Goal: Answer question/provide support: Answer question/provide support

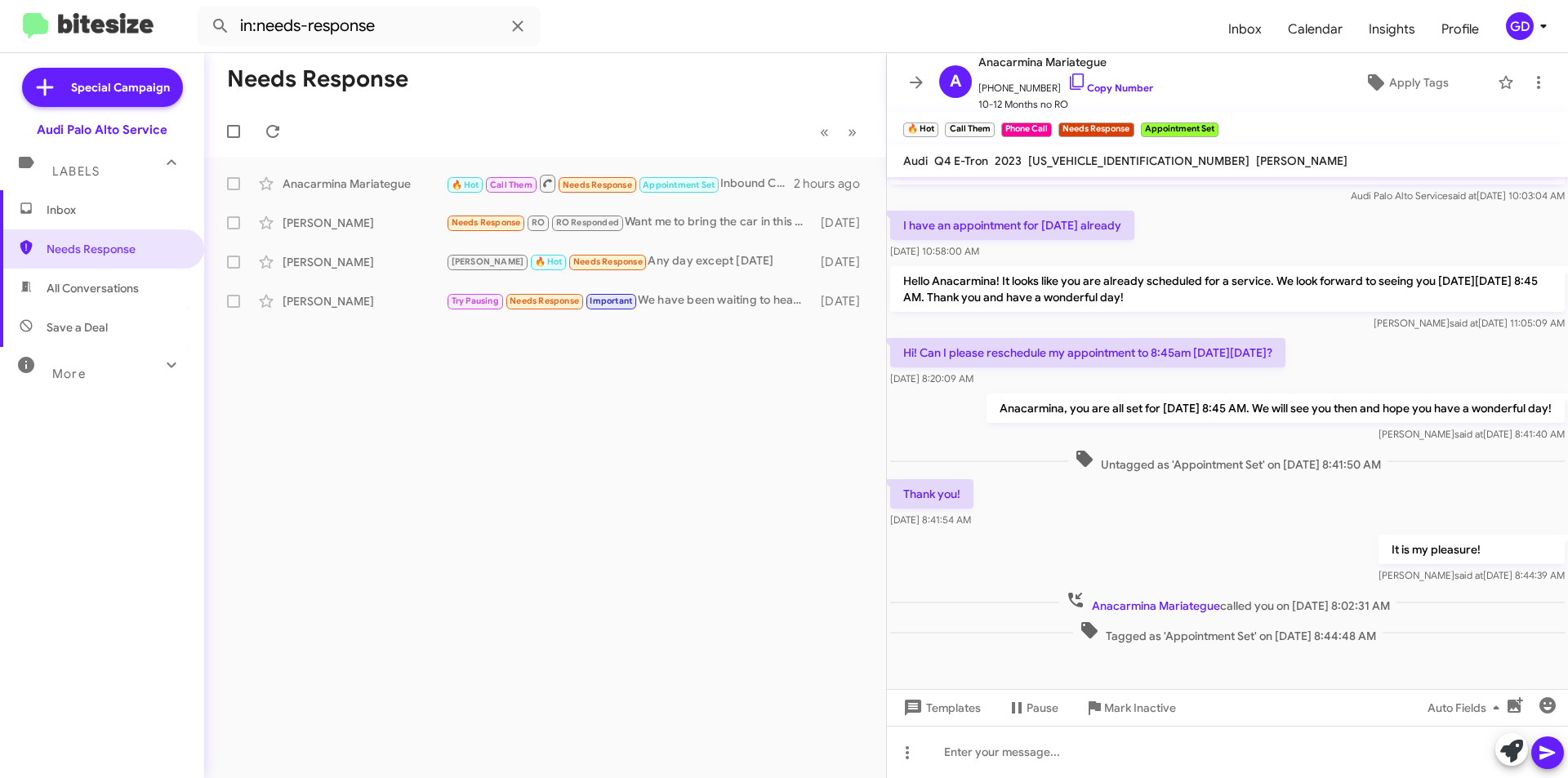
scroll to position [292, 0]
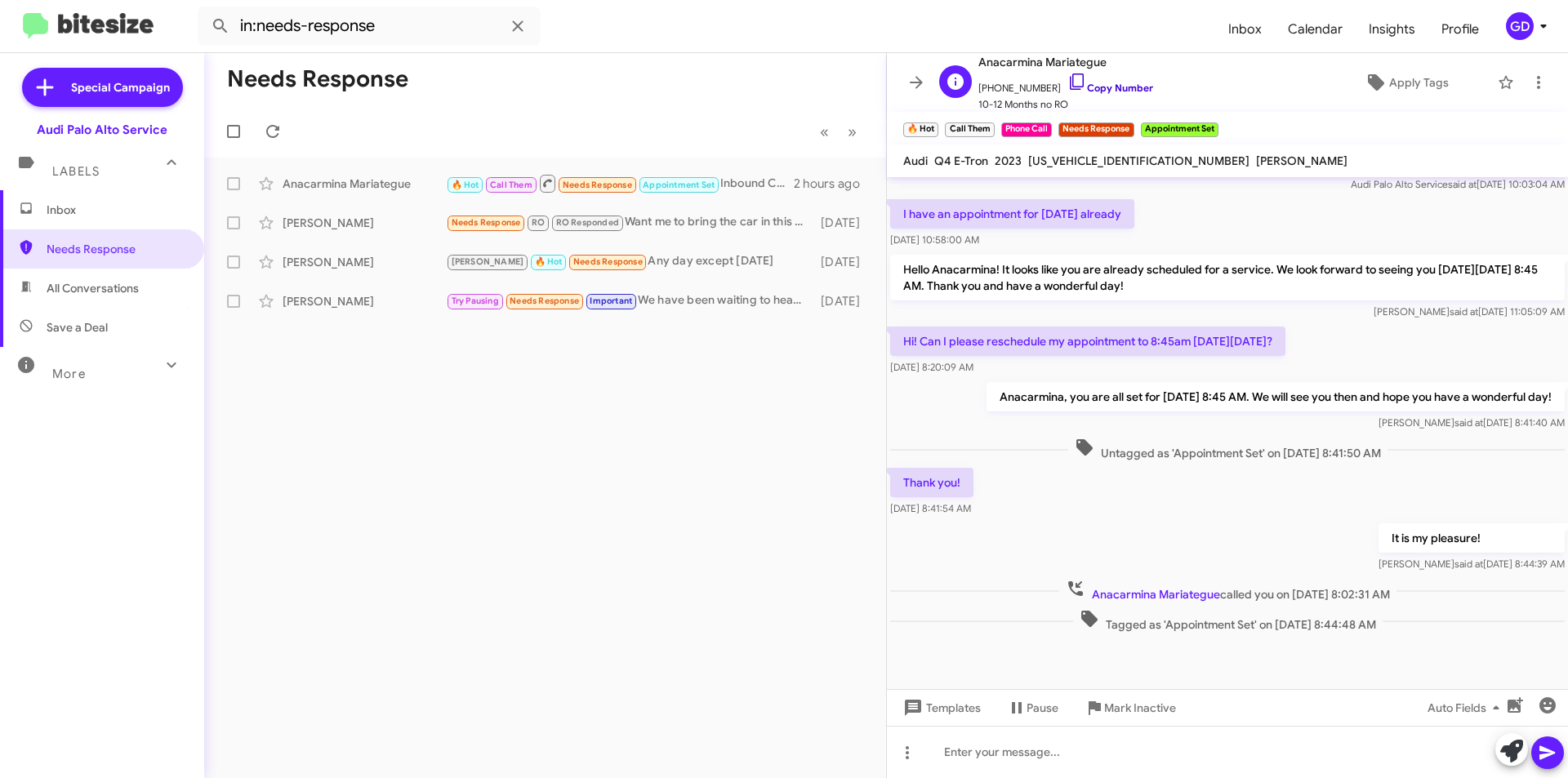
click at [1103, 88] on link "Copy Number" at bounding box center [1110, 88] width 86 height 12
click at [1529, 81] on icon at bounding box center [1538, 82] width 19 height 19
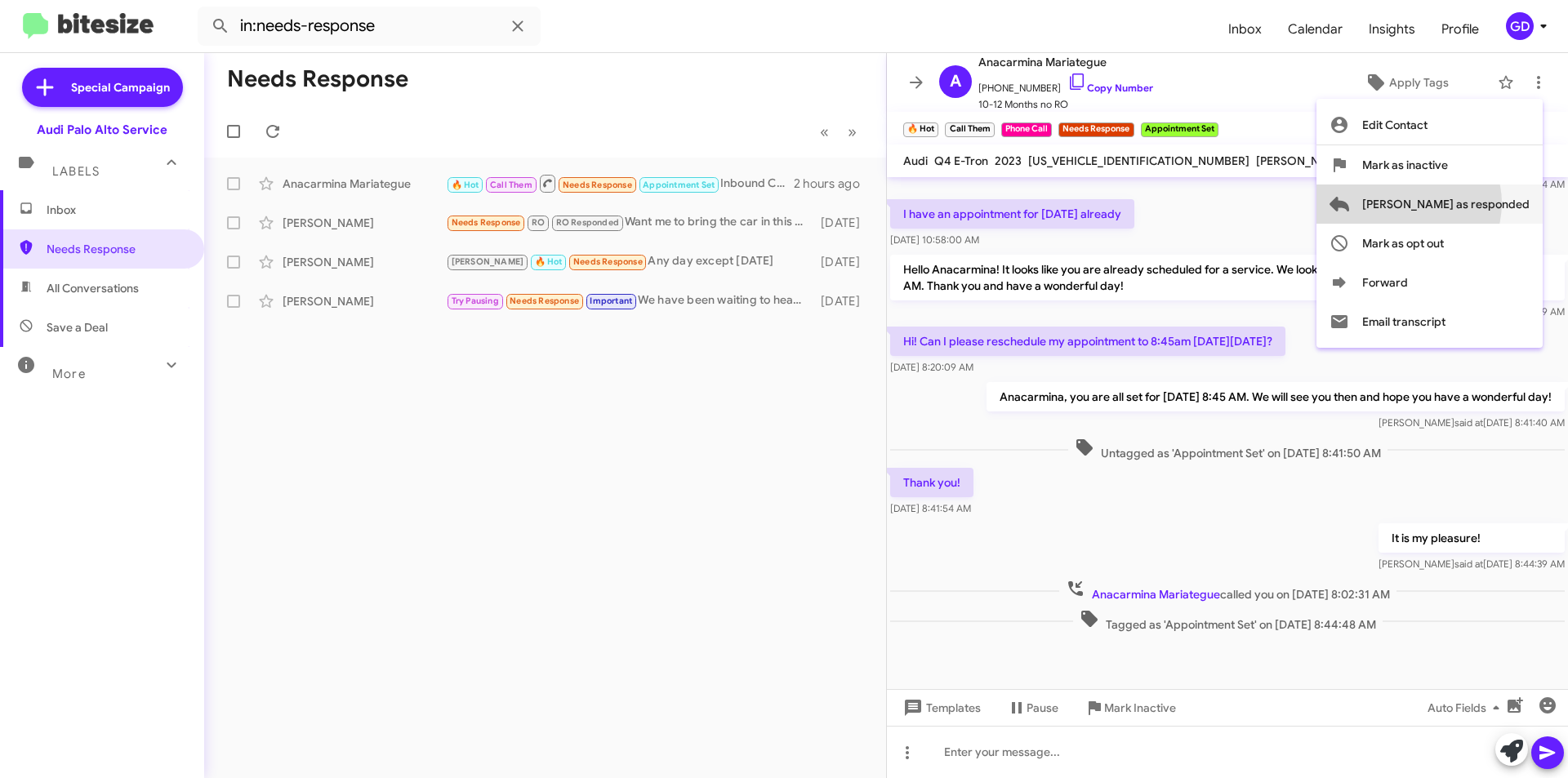
click at [1473, 203] on span "[PERSON_NAME] as responded" at bounding box center [1445, 204] width 167 height 39
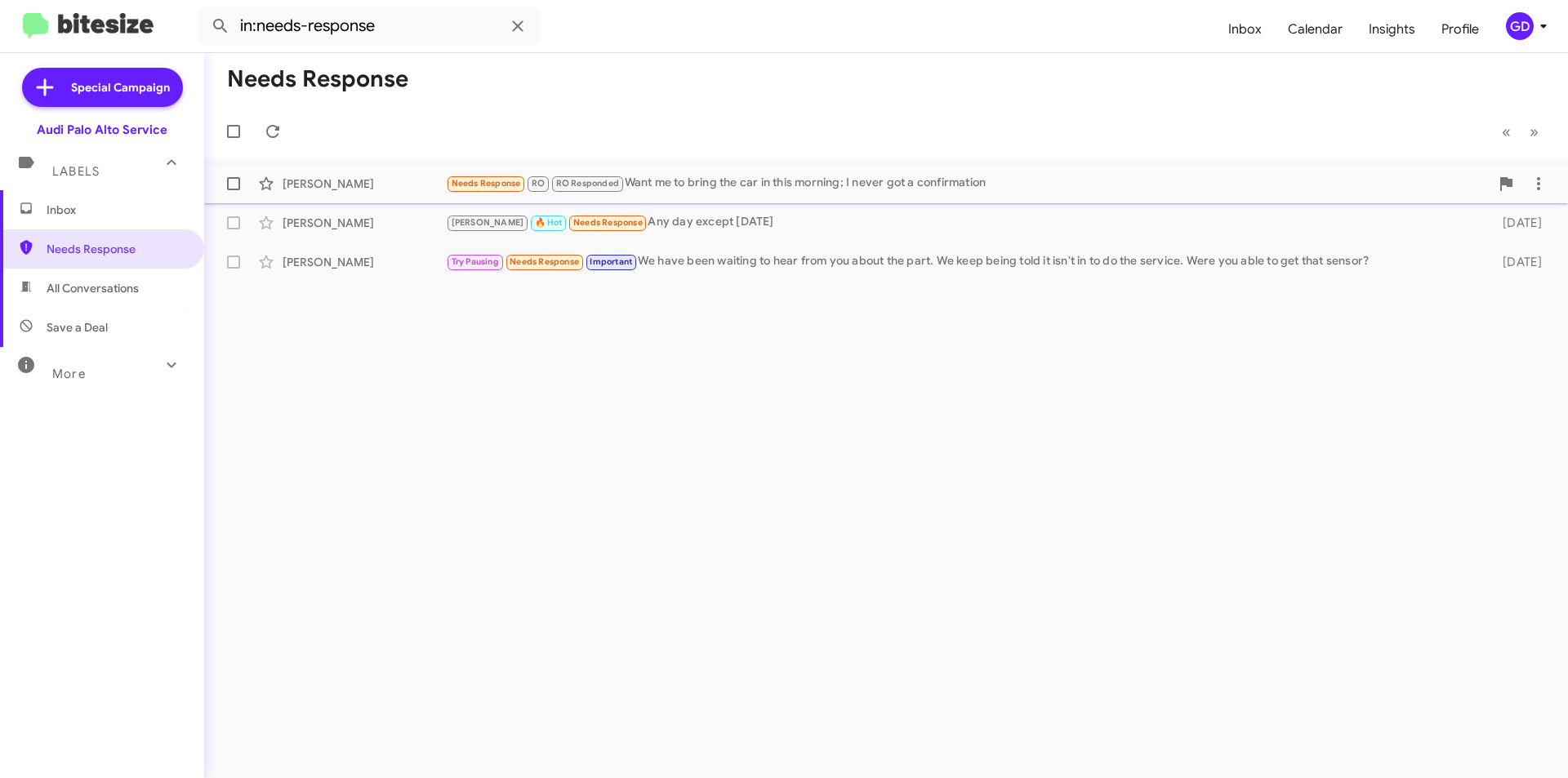
click at [693, 182] on div "Needs Response RO RO Responded Want me to bring the car in this morning; I neve…" at bounding box center [967, 183] width 1044 height 18
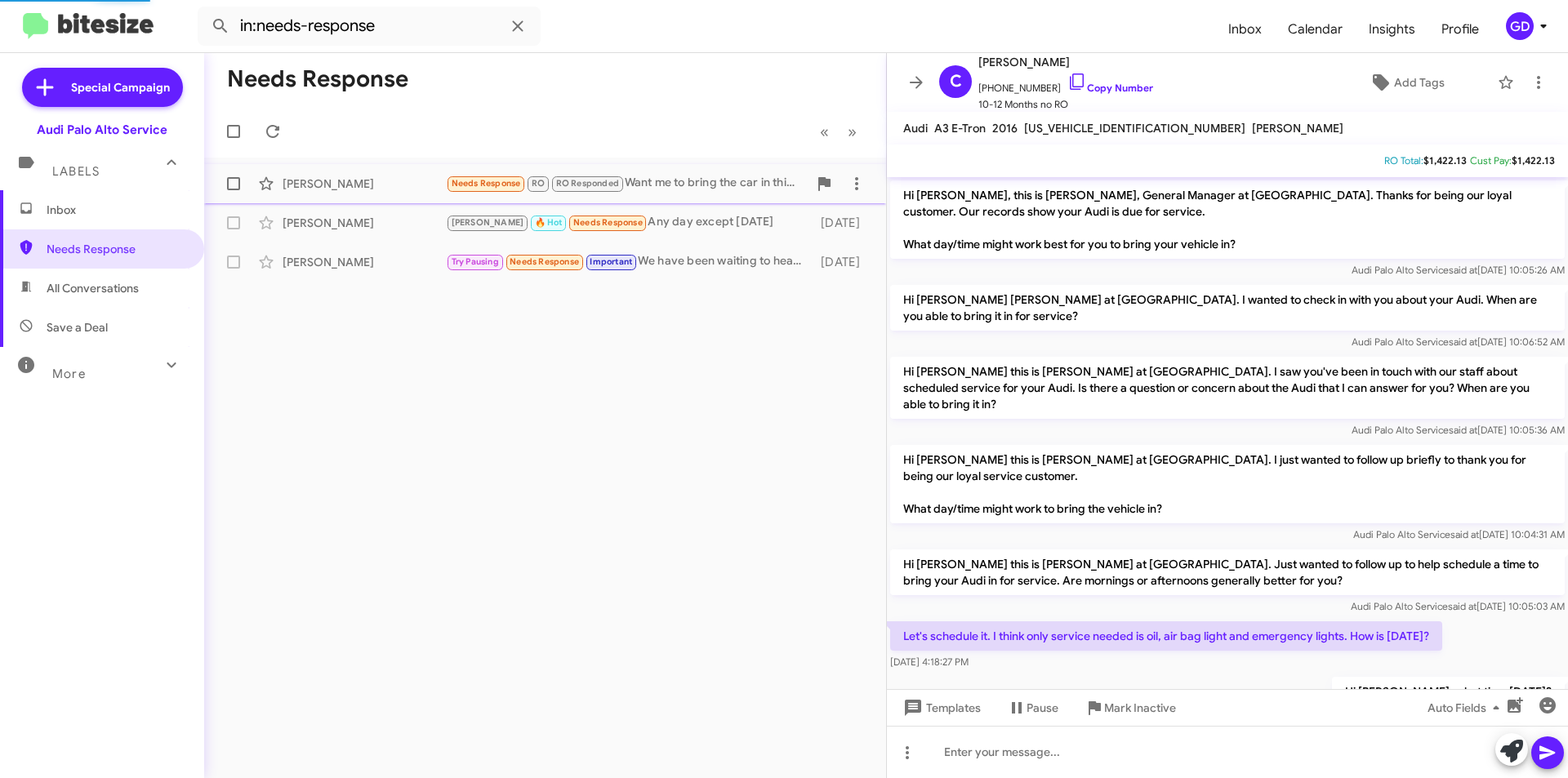
scroll to position [478, 0]
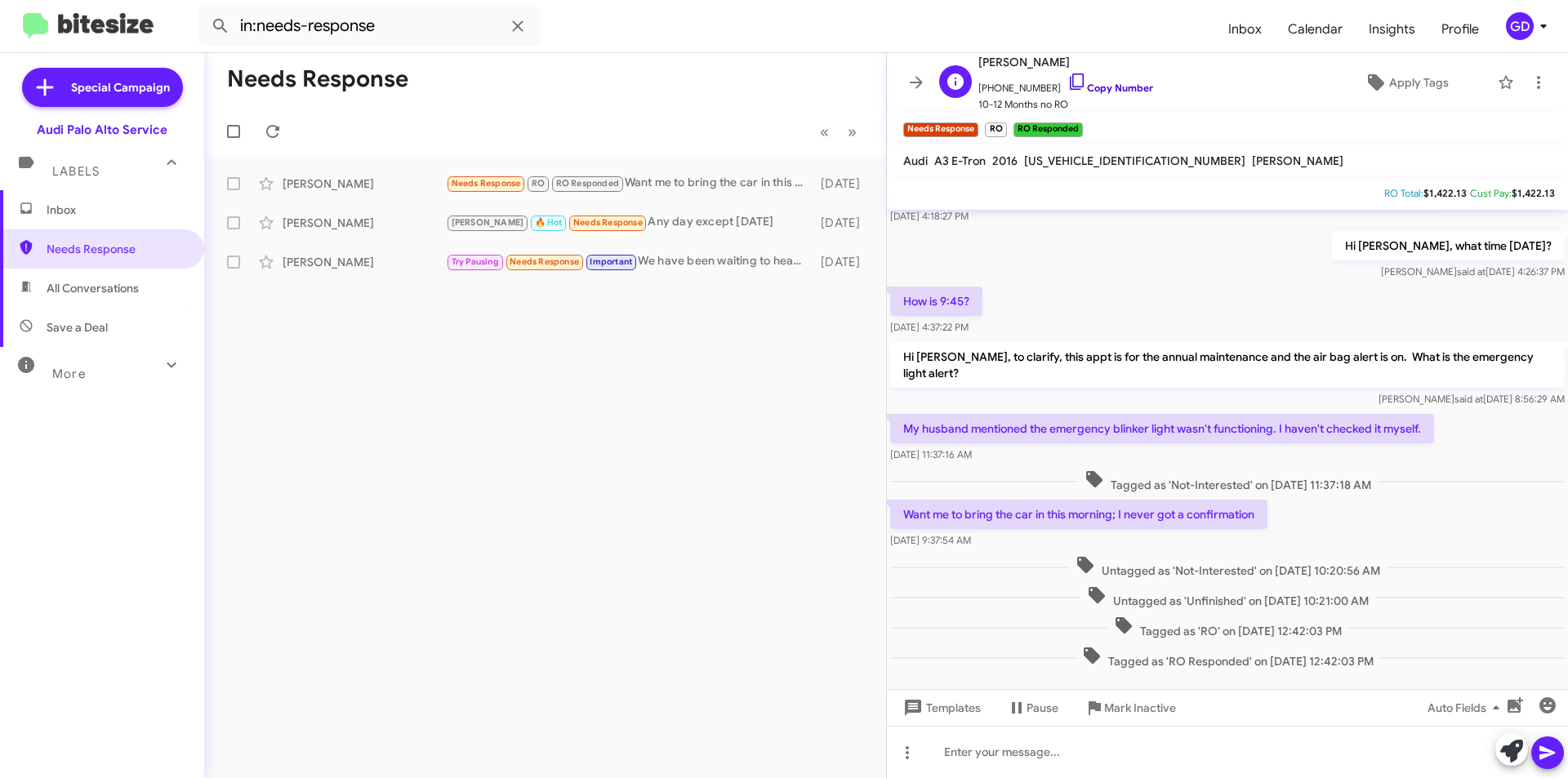
click at [1096, 91] on link "Copy Number" at bounding box center [1110, 88] width 86 height 12
click at [1529, 81] on icon at bounding box center [1538, 82] width 19 height 19
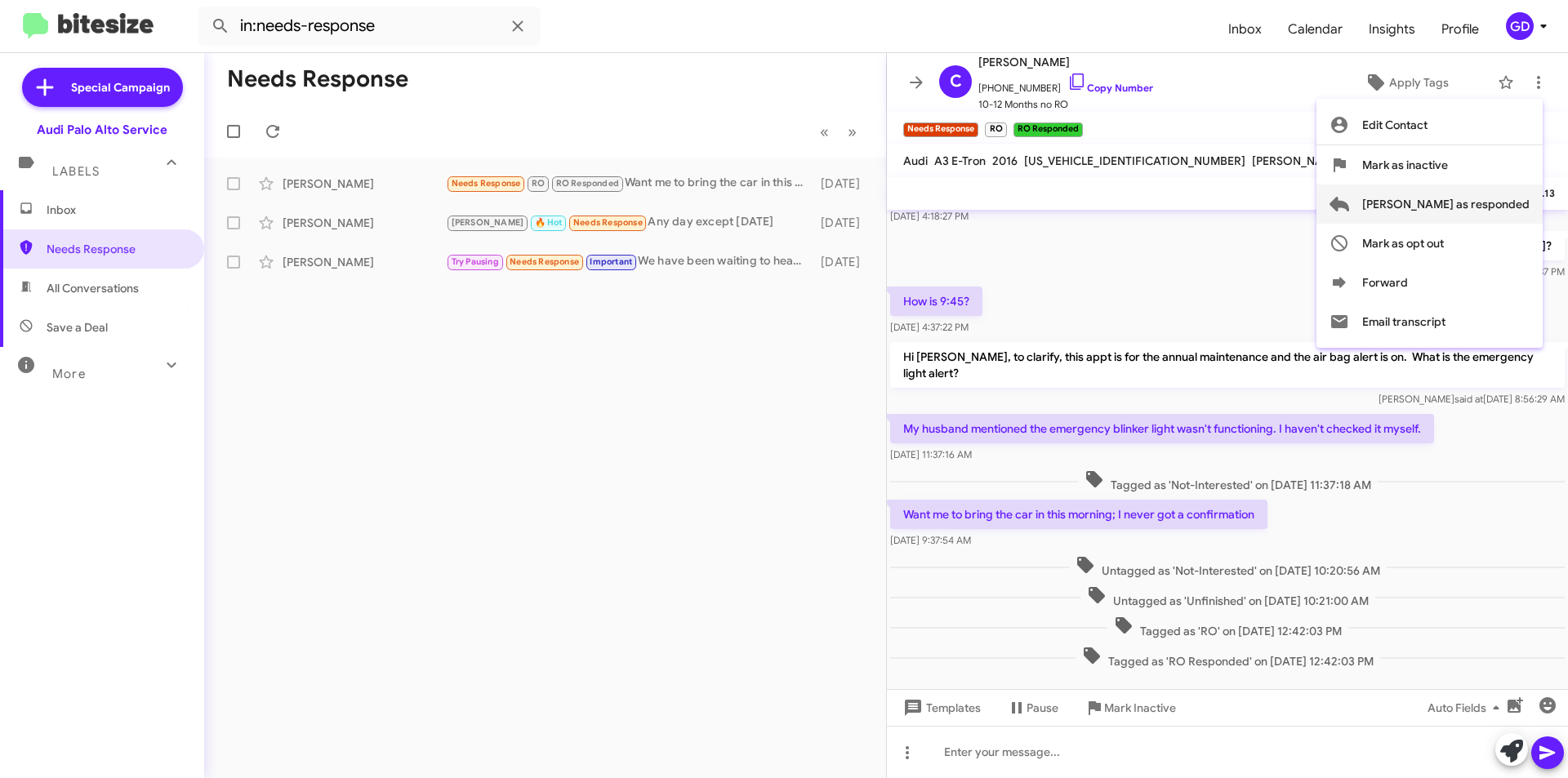
click at [1479, 212] on span "[PERSON_NAME] as responded" at bounding box center [1445, 204] width 167 height 39
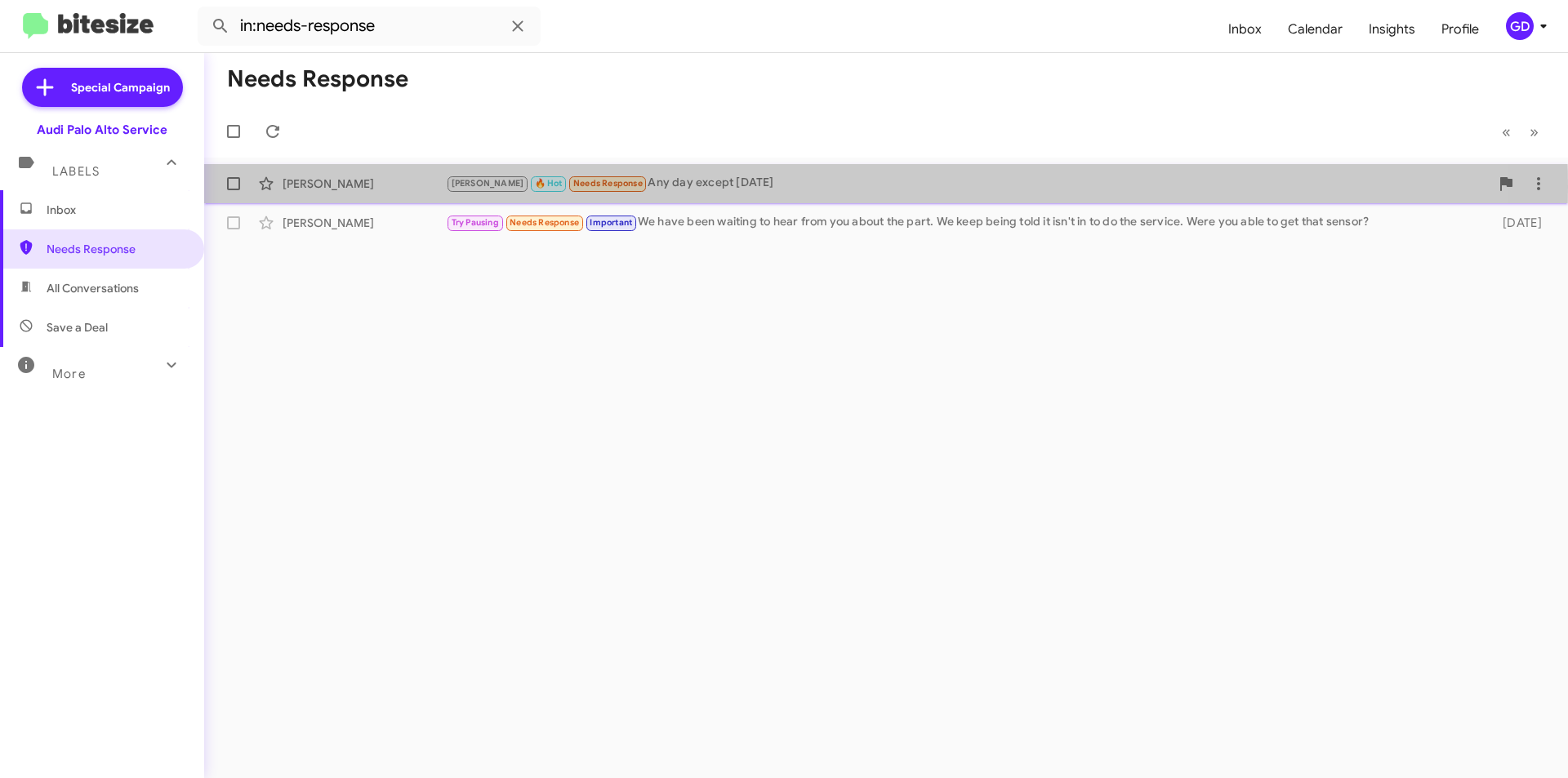
click at [708, 187] on div "[PERSON_NAME] 🔥 Hot Needs Response Any day except [DATE]" at bounding box center [967, 183] width 1044 height 18
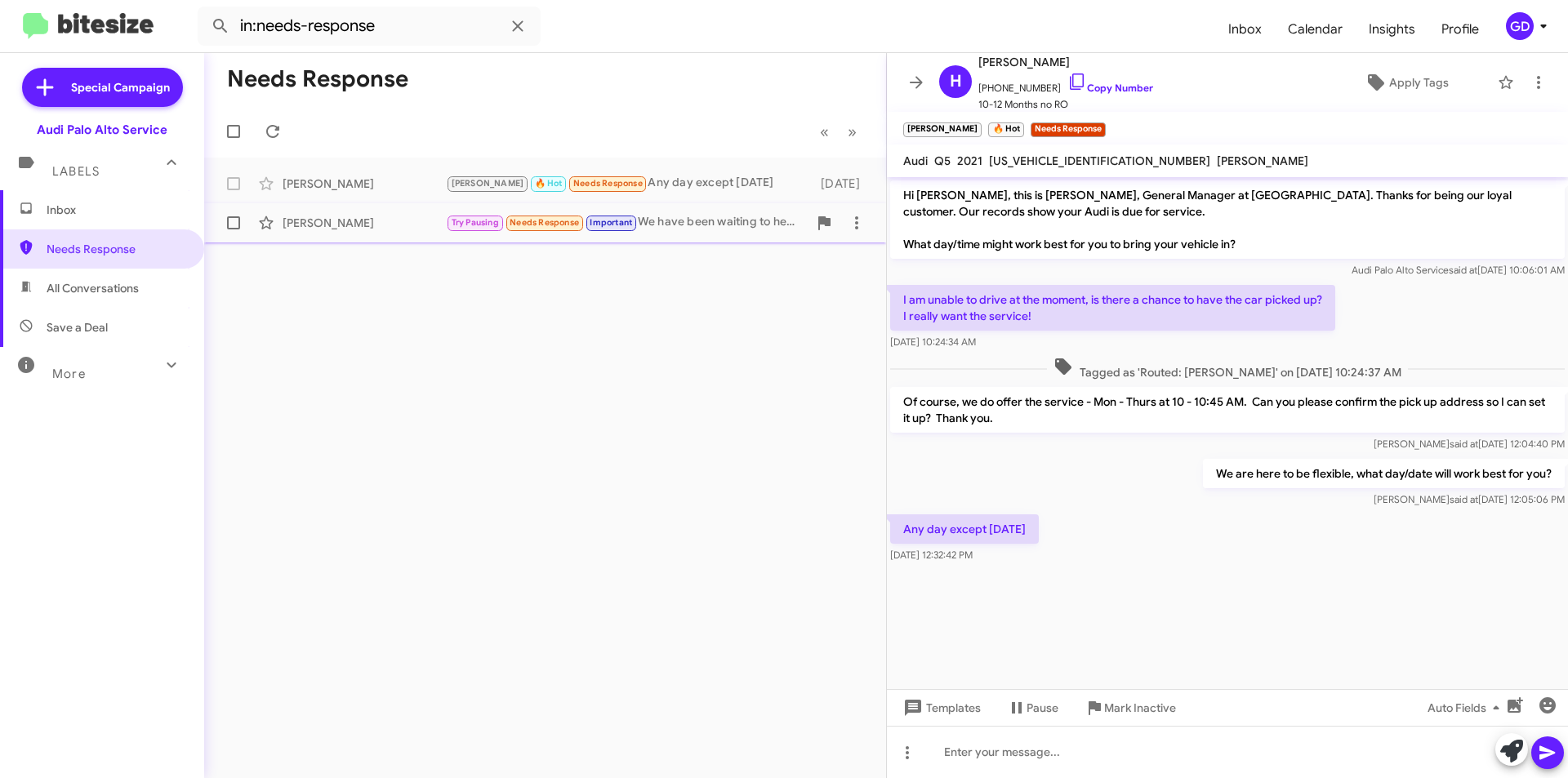
click at [331, 224] on div "[PERSON_NAME]" at bounding box center [364, 222] width 164 height 17
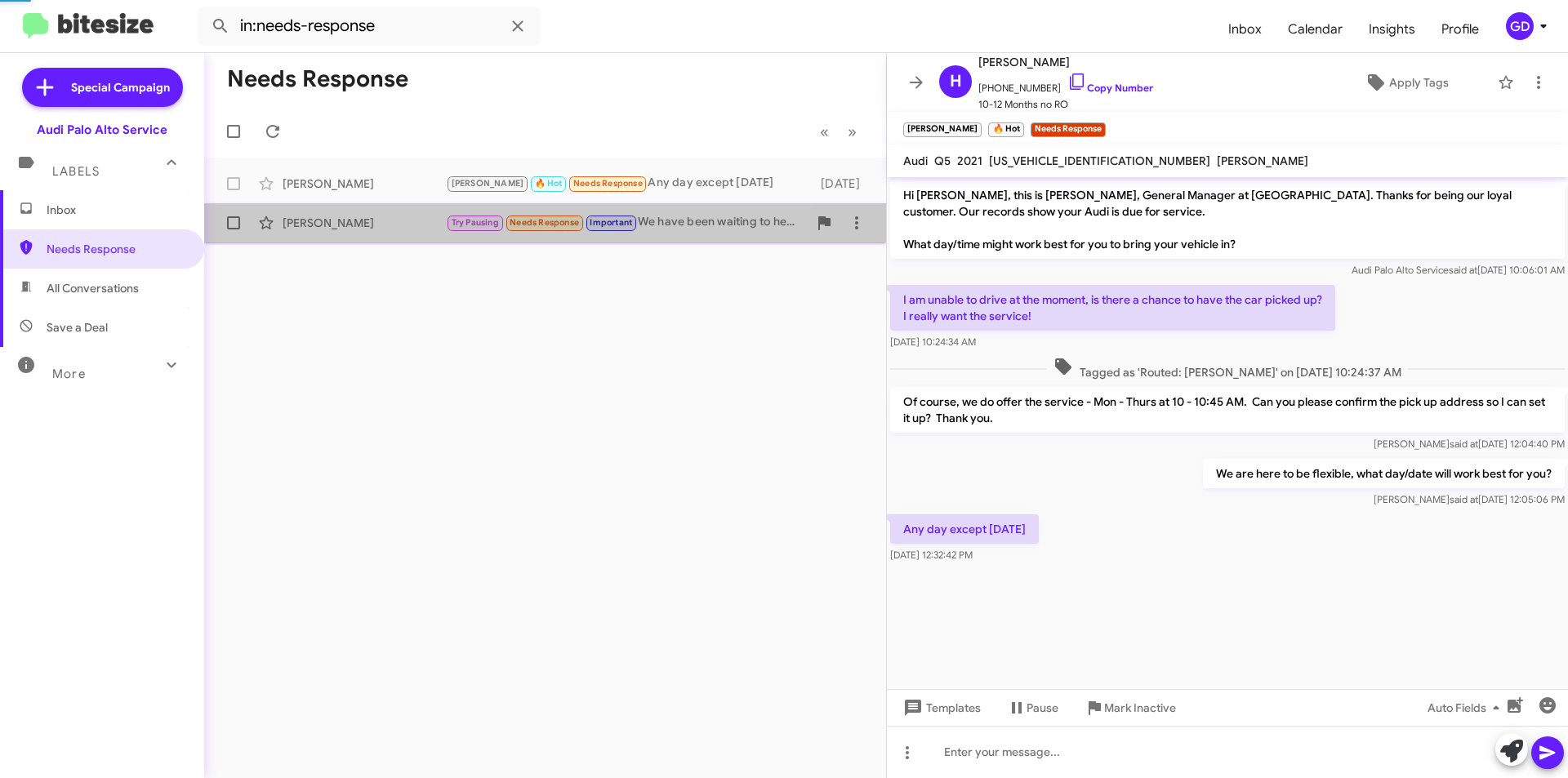
scroll to position [182, 0]
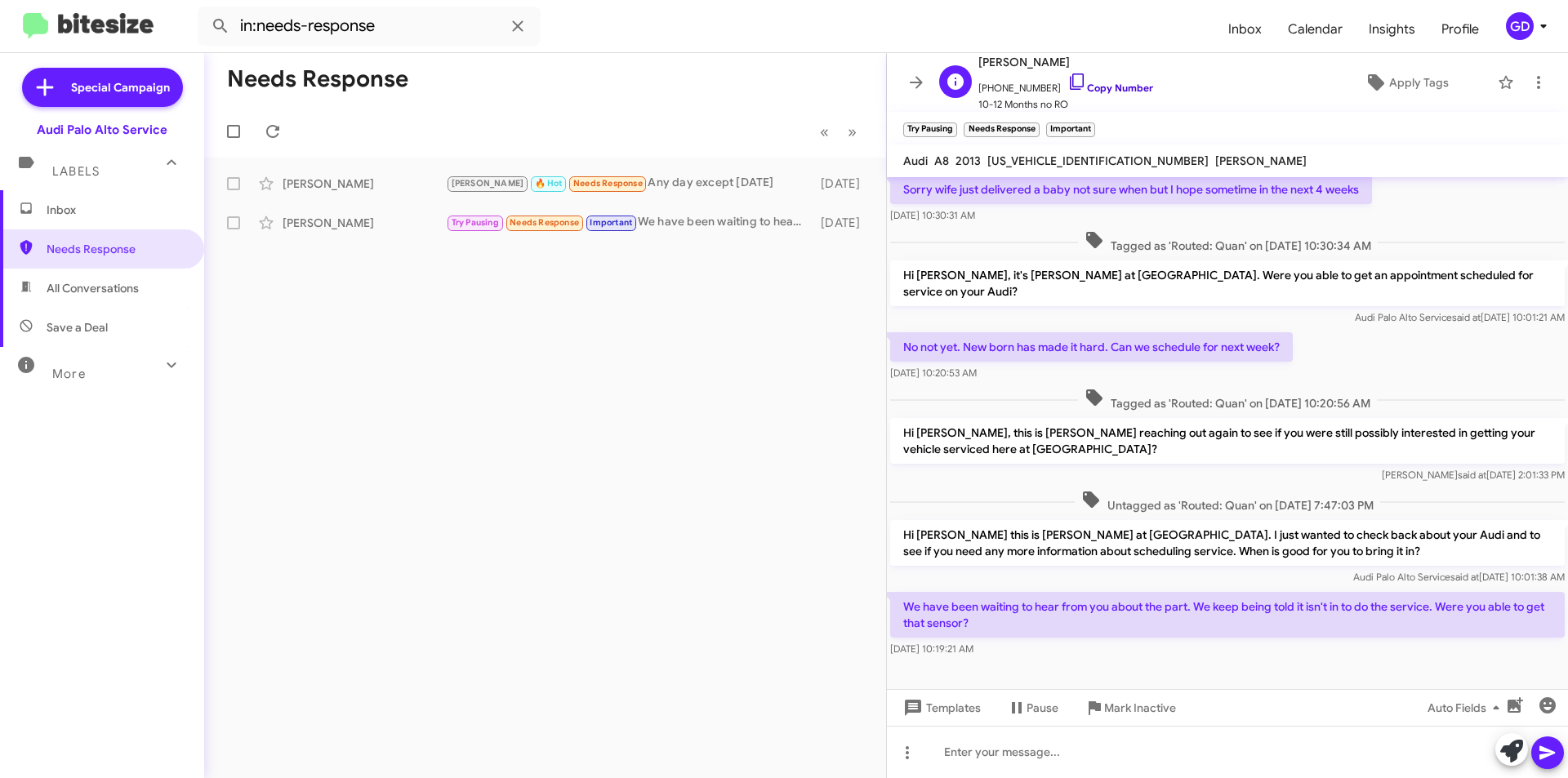
click at [1104, 88] on link "Copy Number" at bounding box center [1110, 88] width 86 height 12
click at [88, 293] on span "All Conversations" at bounding box center [92, 288] width 92 height 17
type input "in:all-conversations"
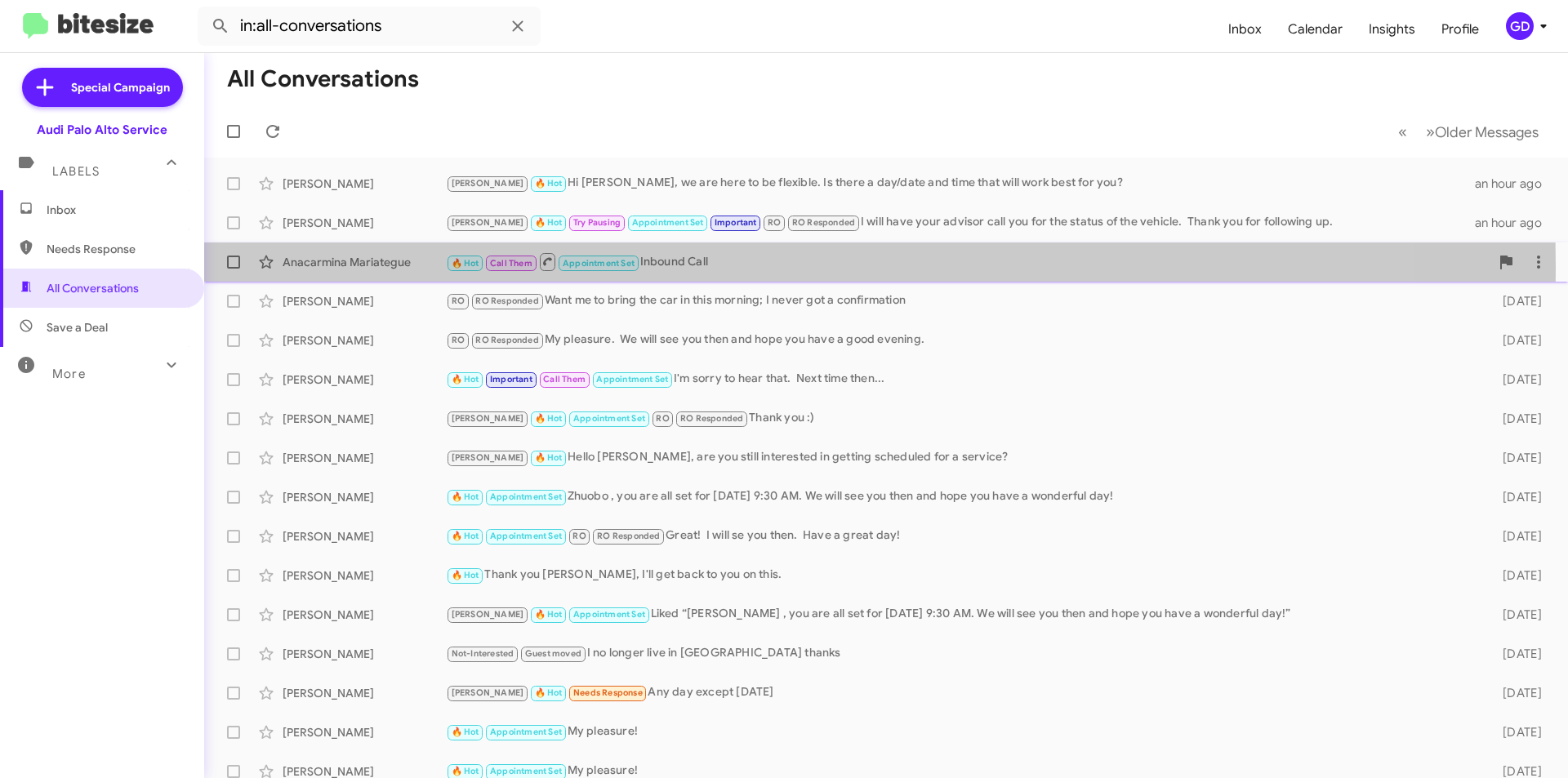
click at [344, 267] on div "Anacarmina Mariategue" at bounding box center [364, 262] width 164 height 17
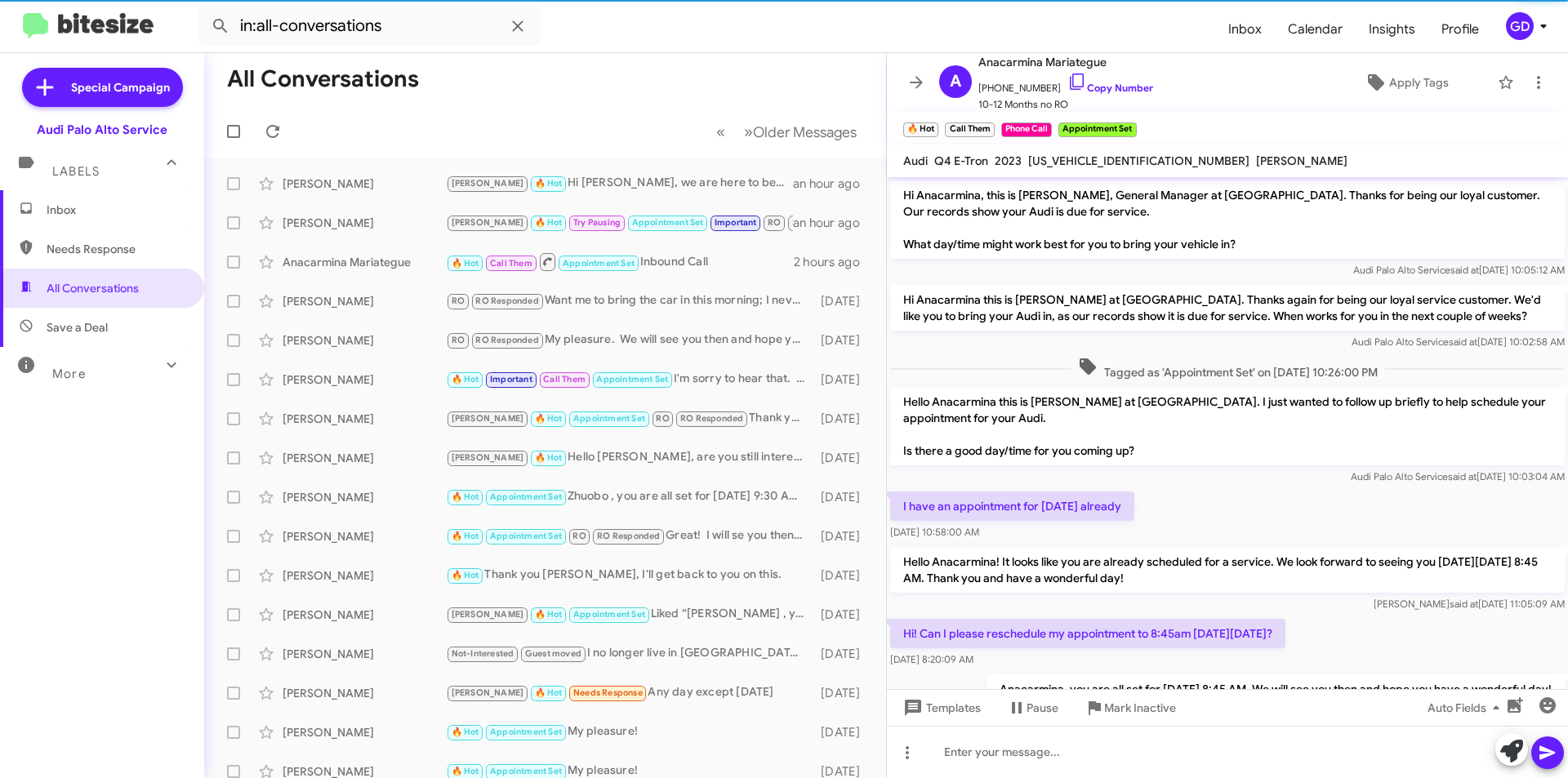
scroll to position [260, 0]
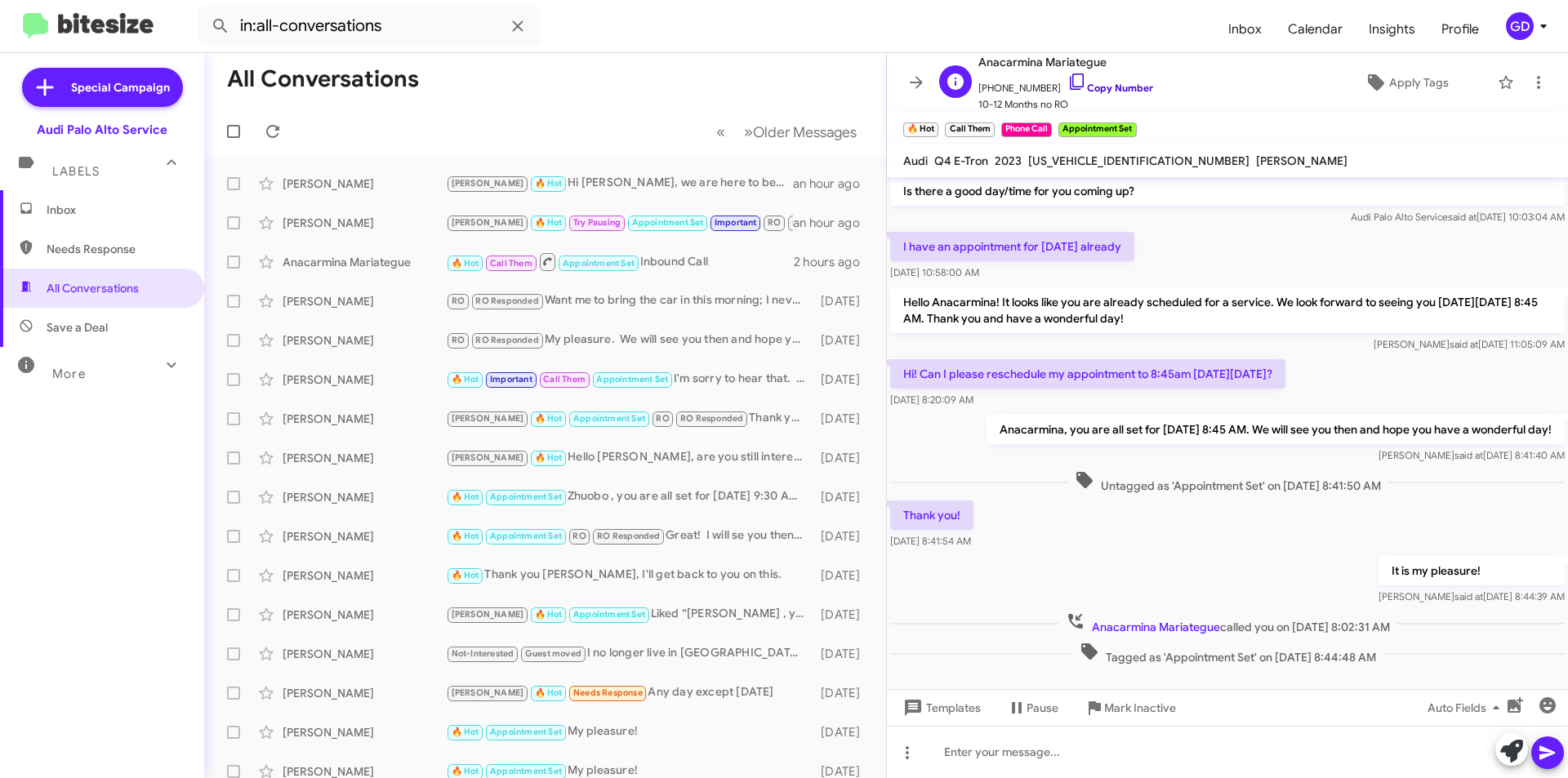
click at [1094, 88] on link "Copy Number" at bounding box center [1110, 88] width 86 height 12
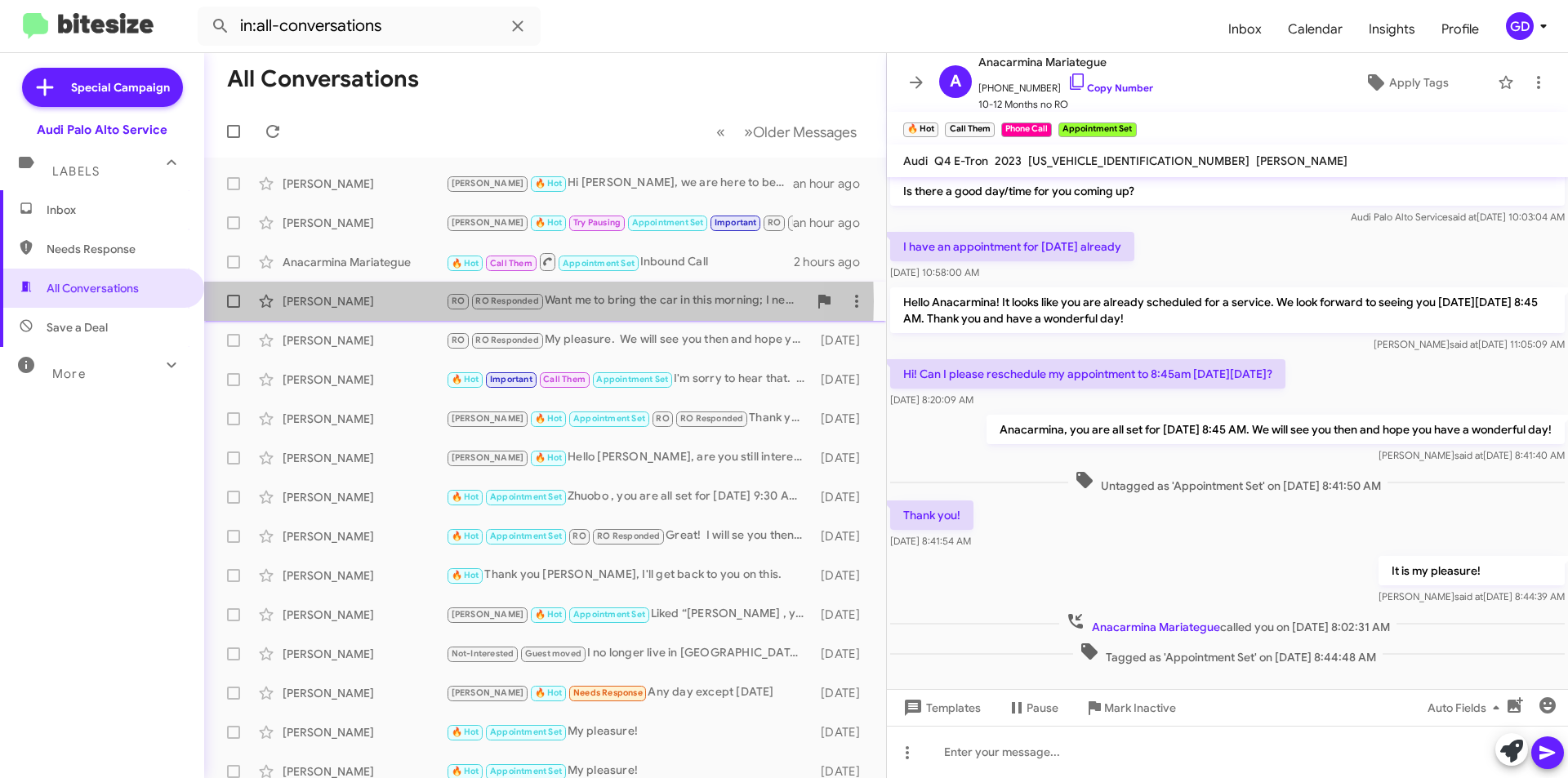
click at [330, 301] on div "[PERSON_NAME]" at bounding box center [364, 301] width 164 height 17
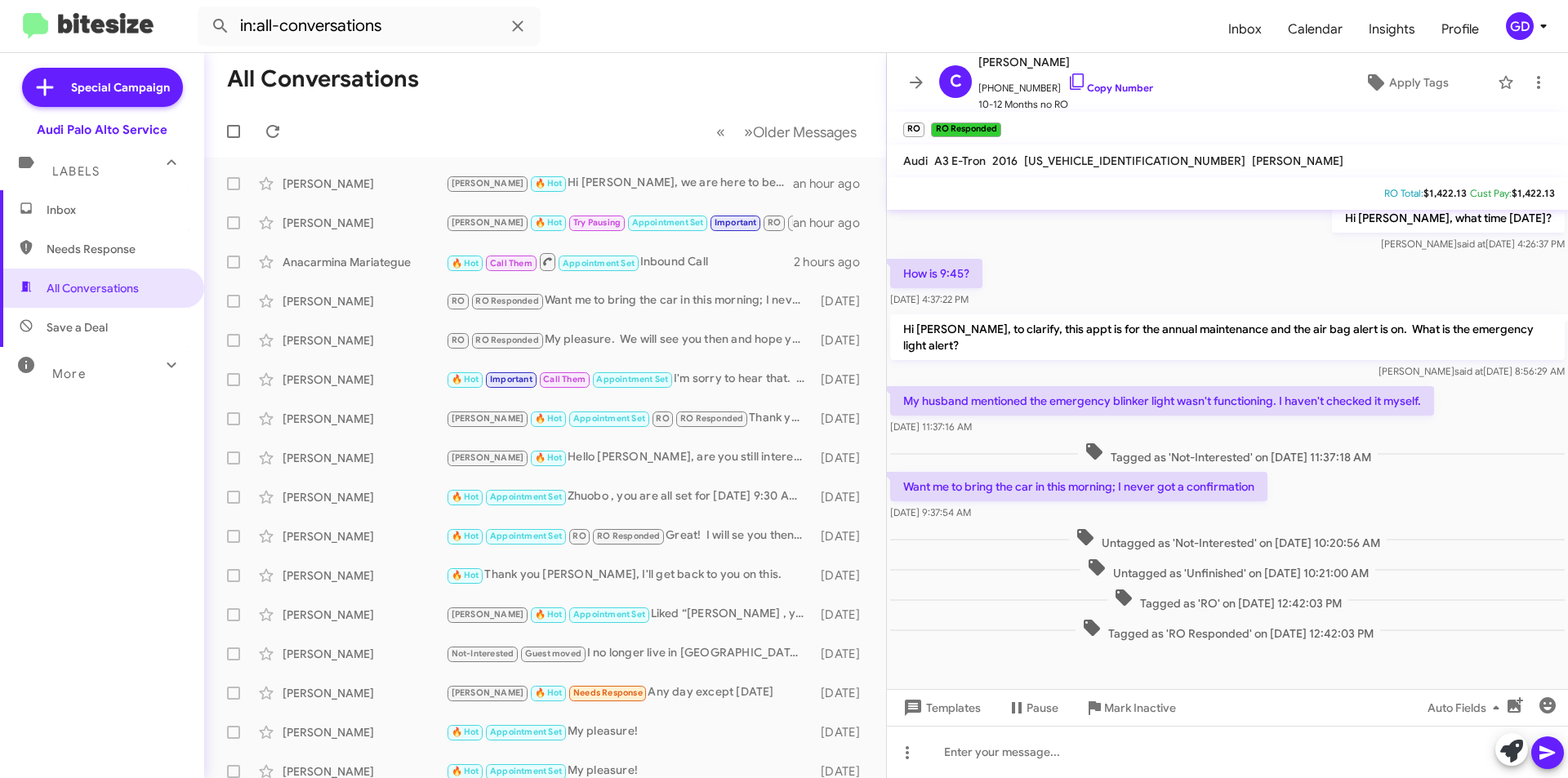
scroll to position [511, 0]
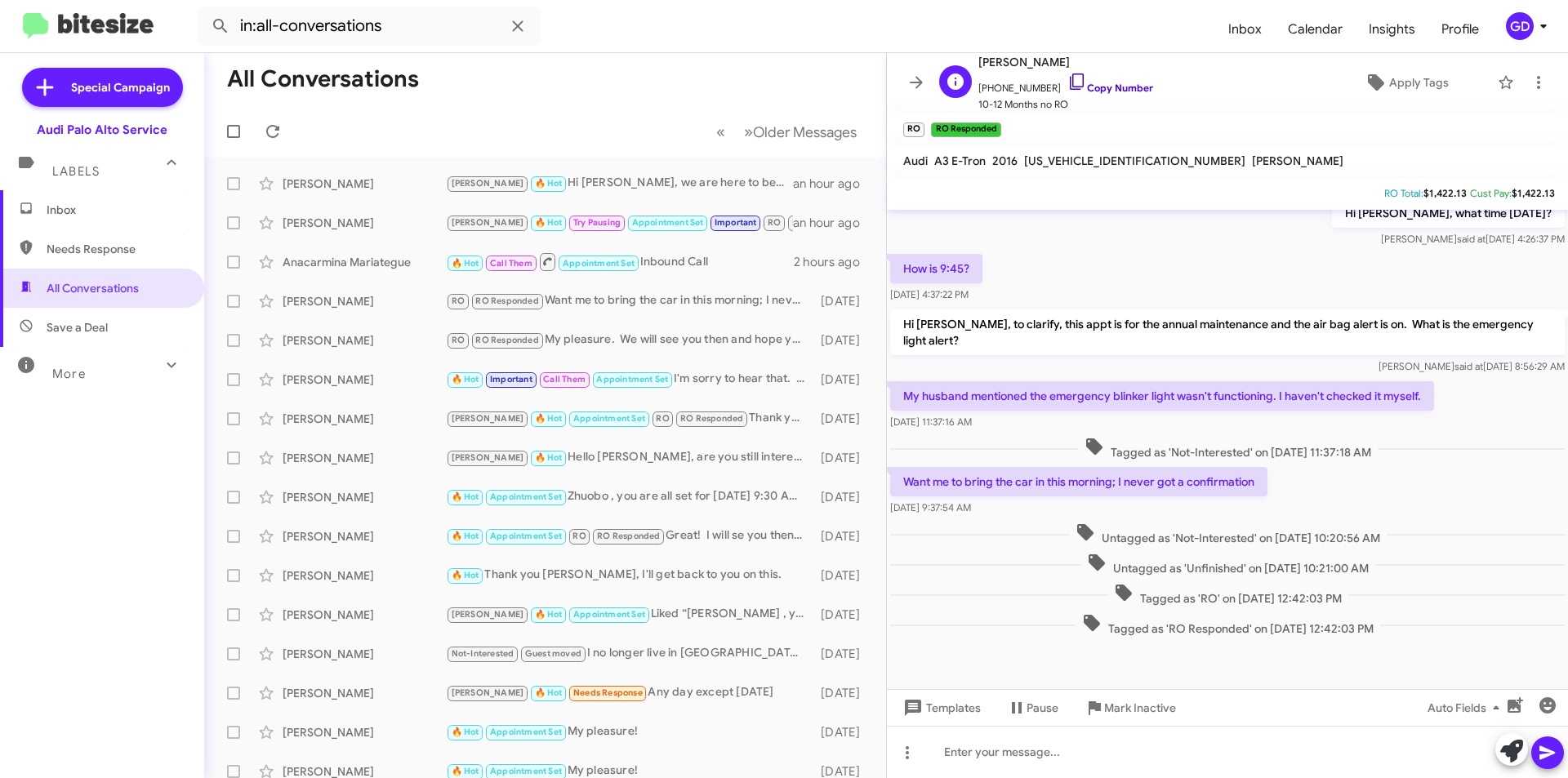
click at [1100, 89] on link "Copy Number" at bounding box center [1110, 88] width 86 height 12
